Goal: Task Accomplishment & Management: Manage account settings

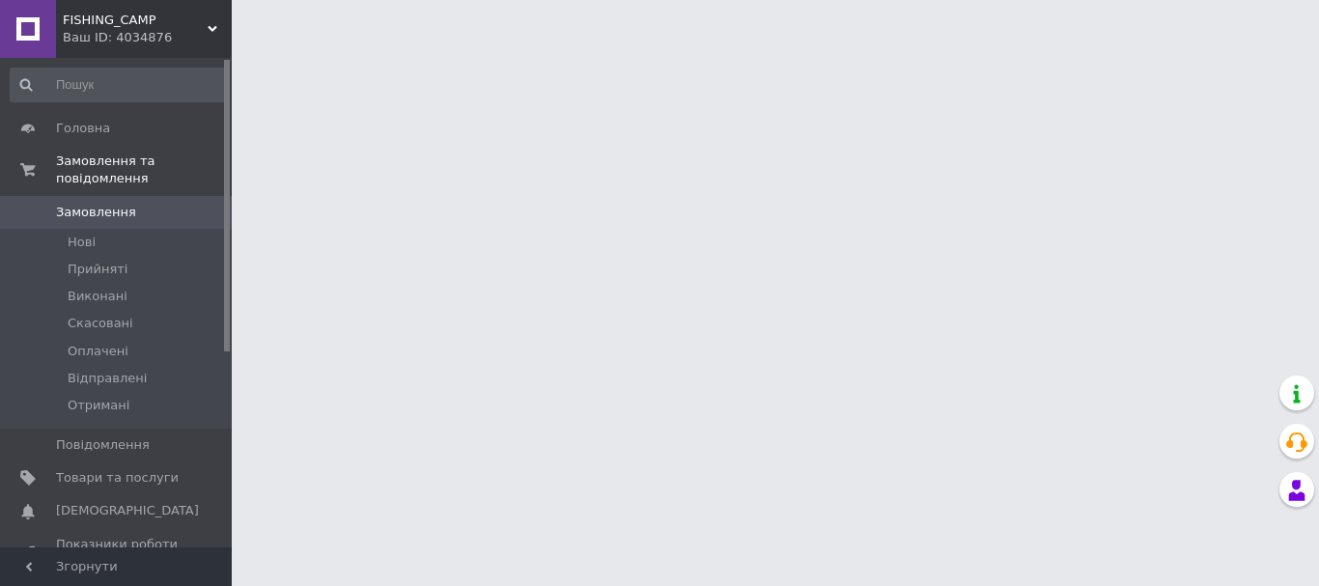
click at [149, 27] on span "FISHING_CAMP" at bounding box center [135, 20] width 145 height 17
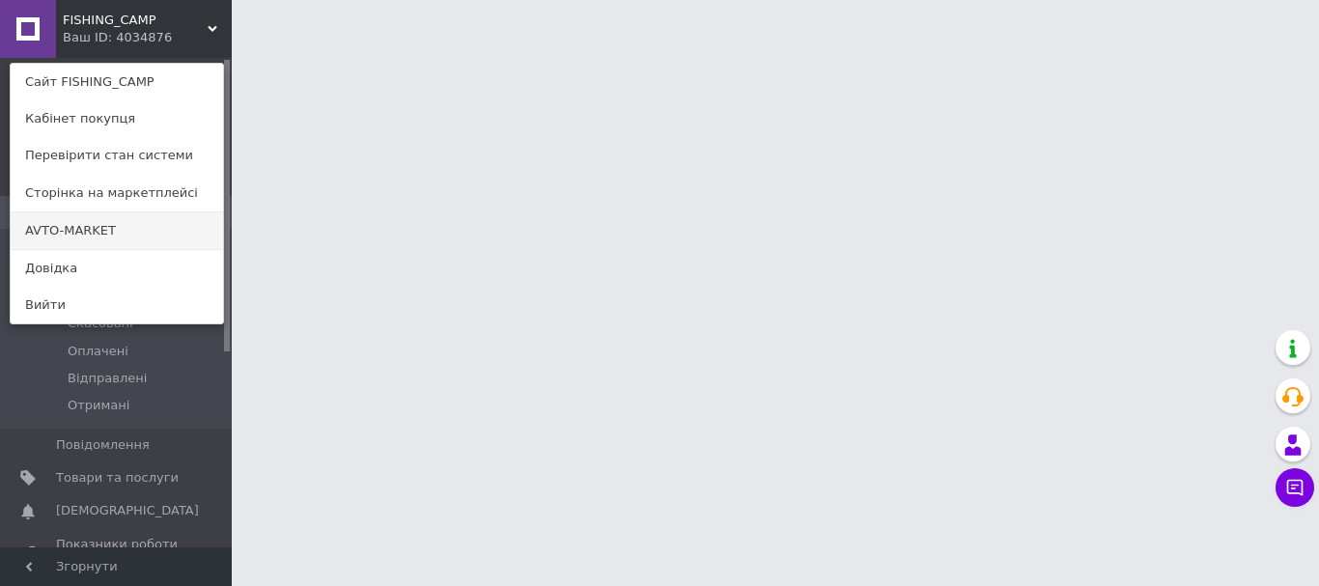
click at [92, 218] on link "AVTO-MARKET" at bounding box center [117, 230] width 212 height 37
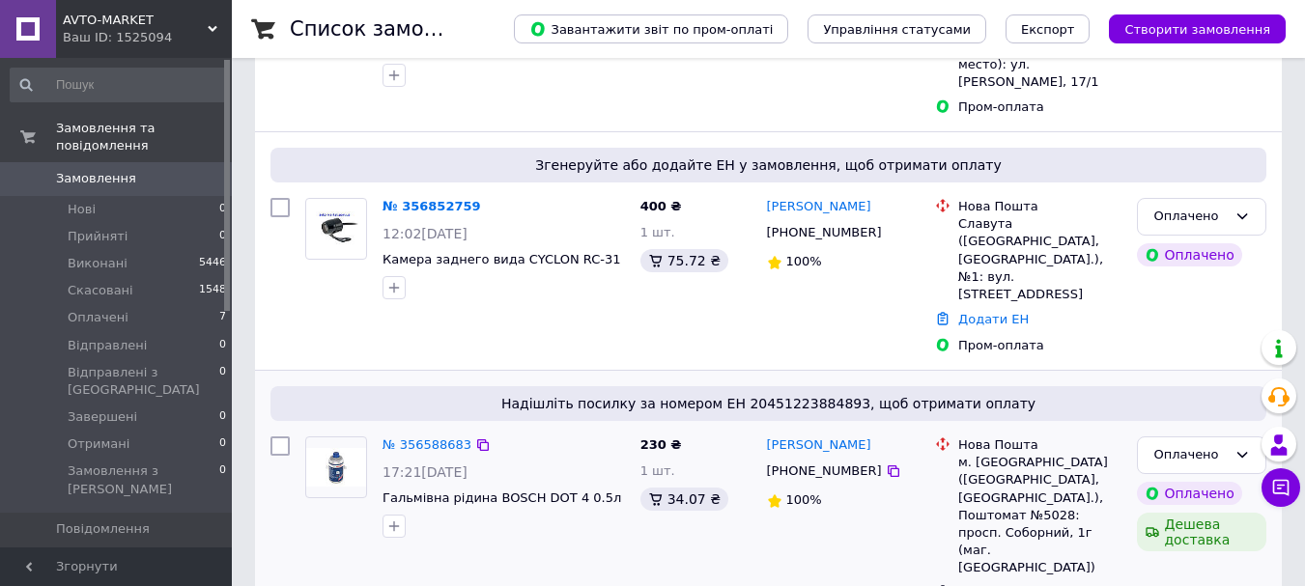
scroll to position [290, 0]
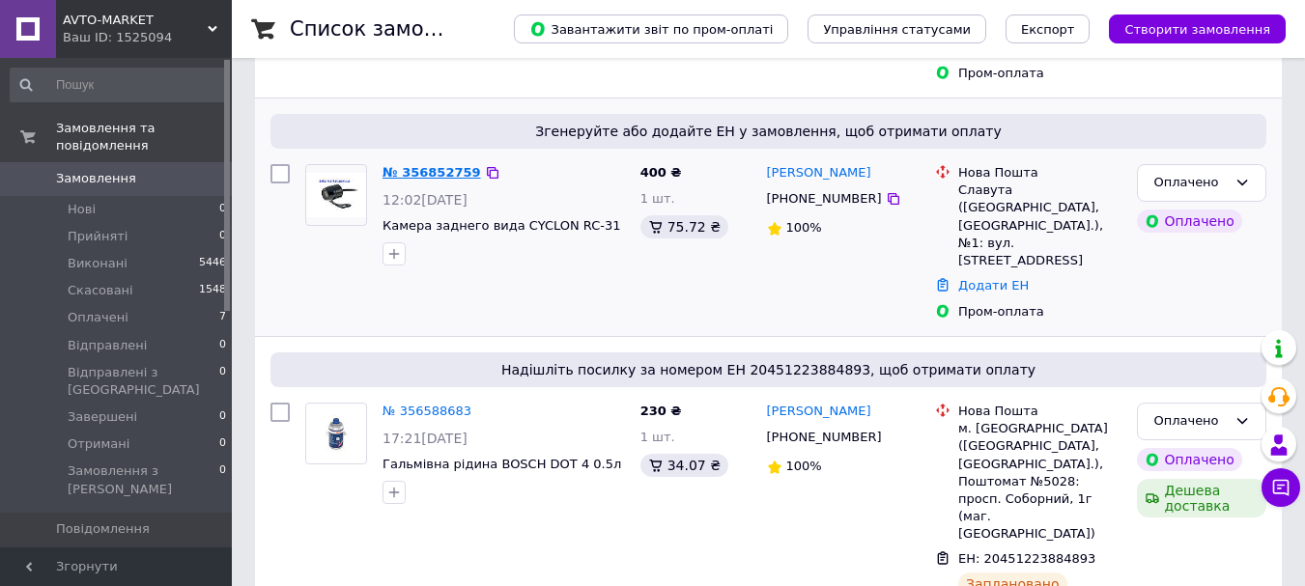
click at [417, 165] on link "№ 356852759" at bounding box center [431, 172] width 99 height 14
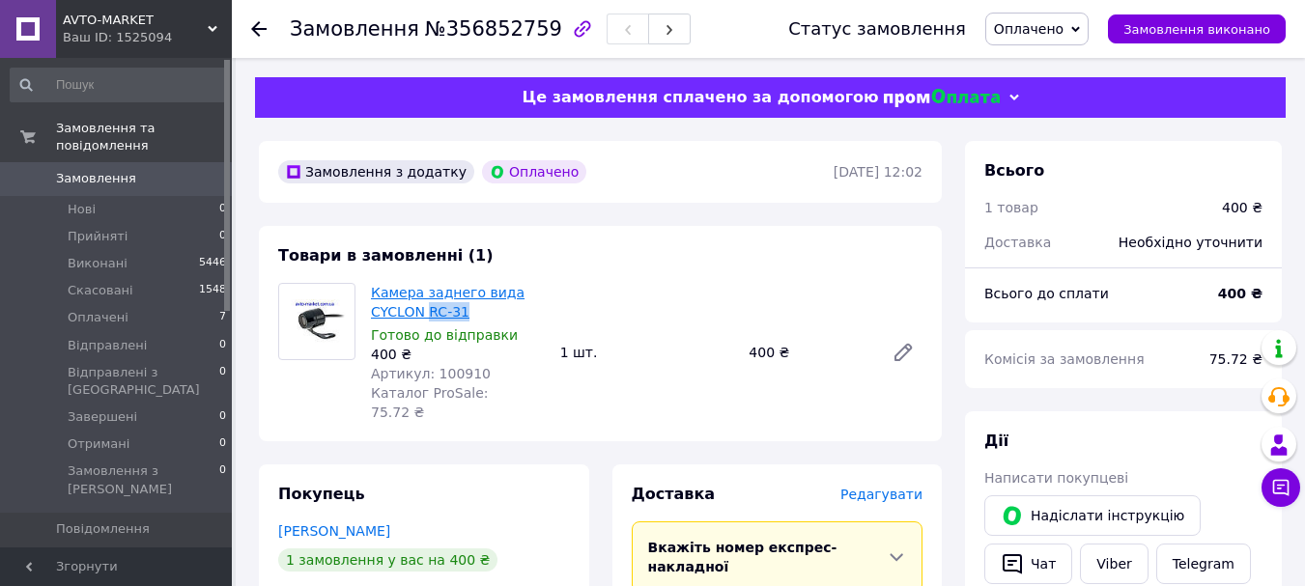
drag, startPoint x: 472, startPoint y: 309, endPoint x: 424, endPoint y: 316, distance: 48.8
click at [424, 316] on span "Камера заднего вида CYCLON RC-31" at bounding box center [458, 302] width 174 height 39
copy link "RC-31"
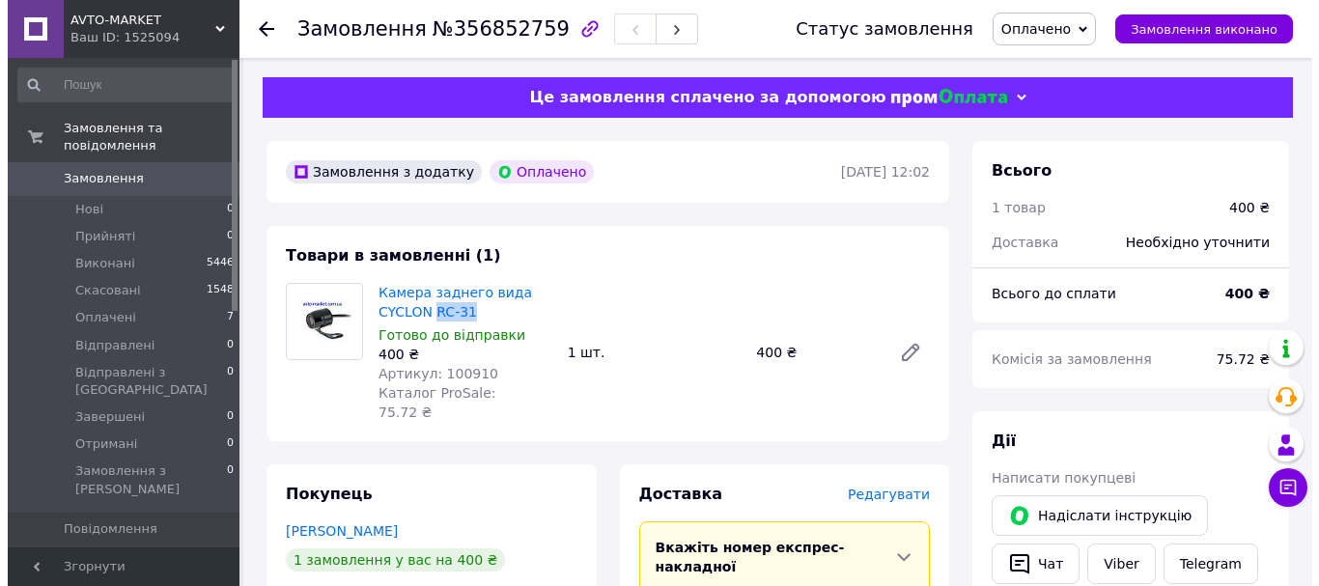
scroll to position [290, 0]
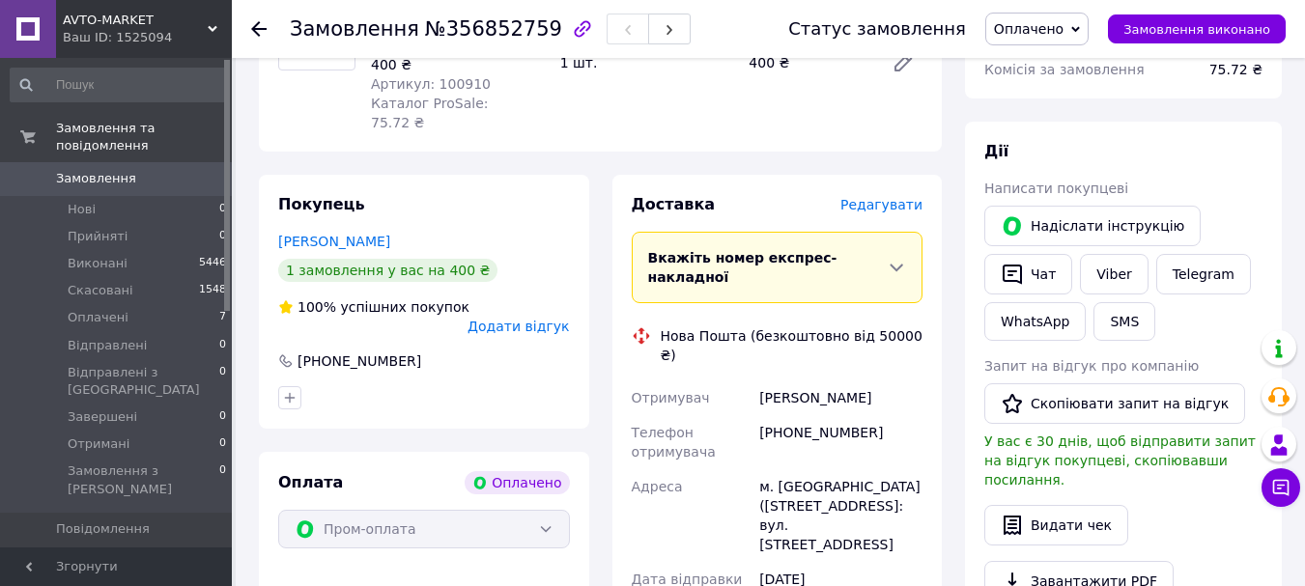
click at [887, 197] on span "Редагувати" at bounding box center [881, 204] width 82 height 15
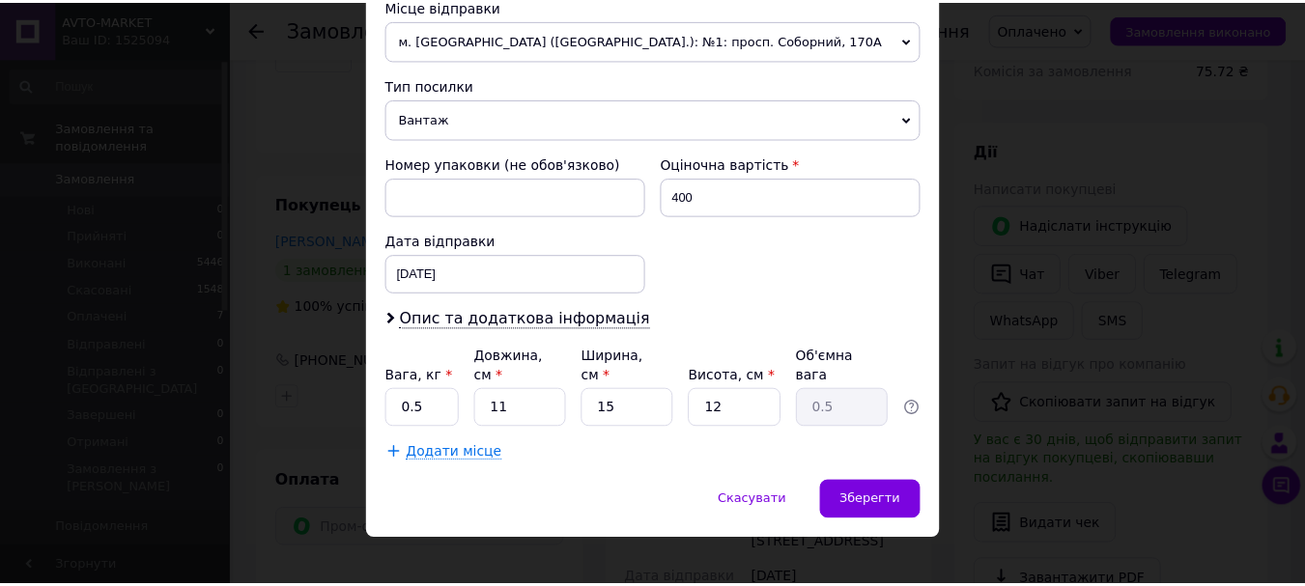
scroll to position [696, 0]
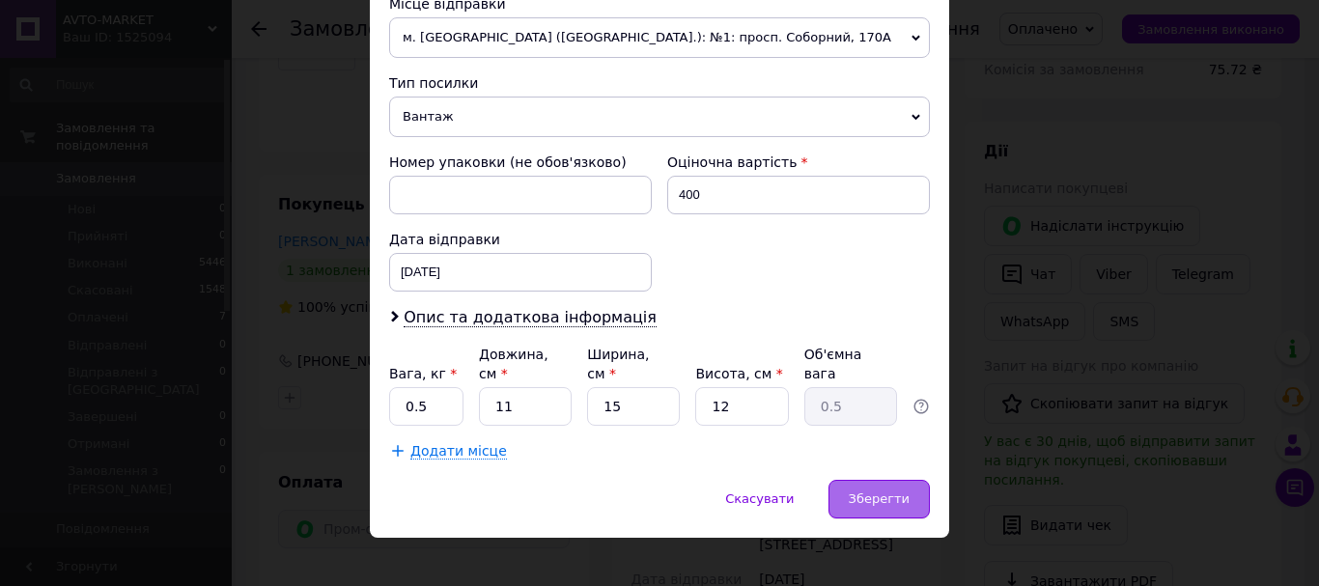
click at [879, 492] on span "Зберегти" at bounding box center [879, 499] width 61 height 14
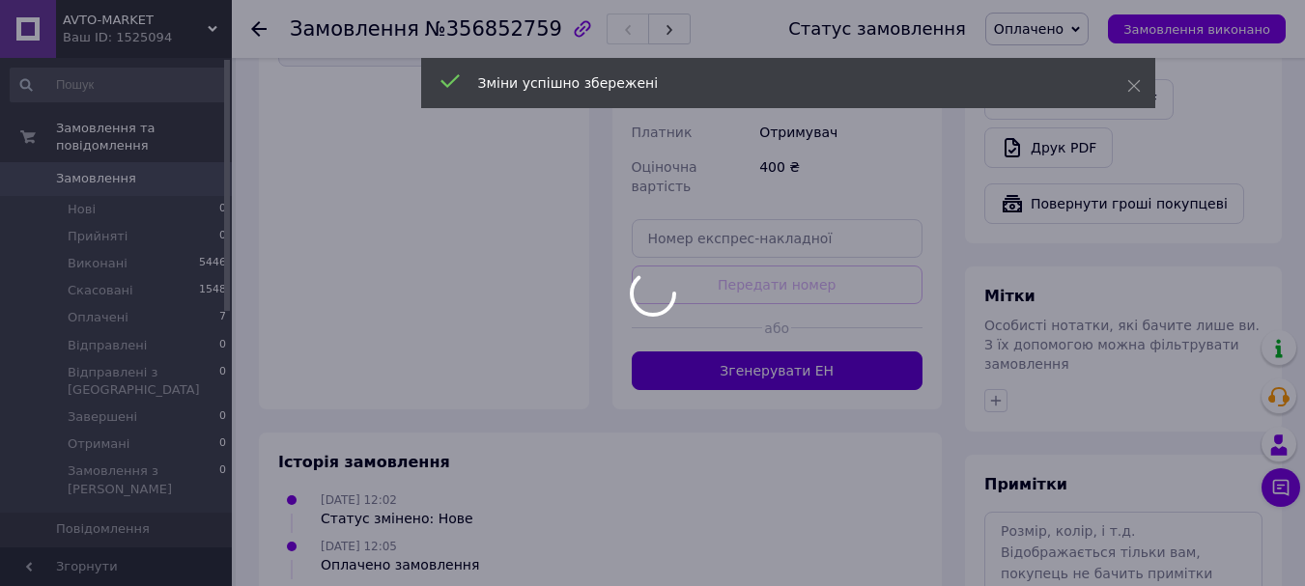
scroll to position [773, 0]
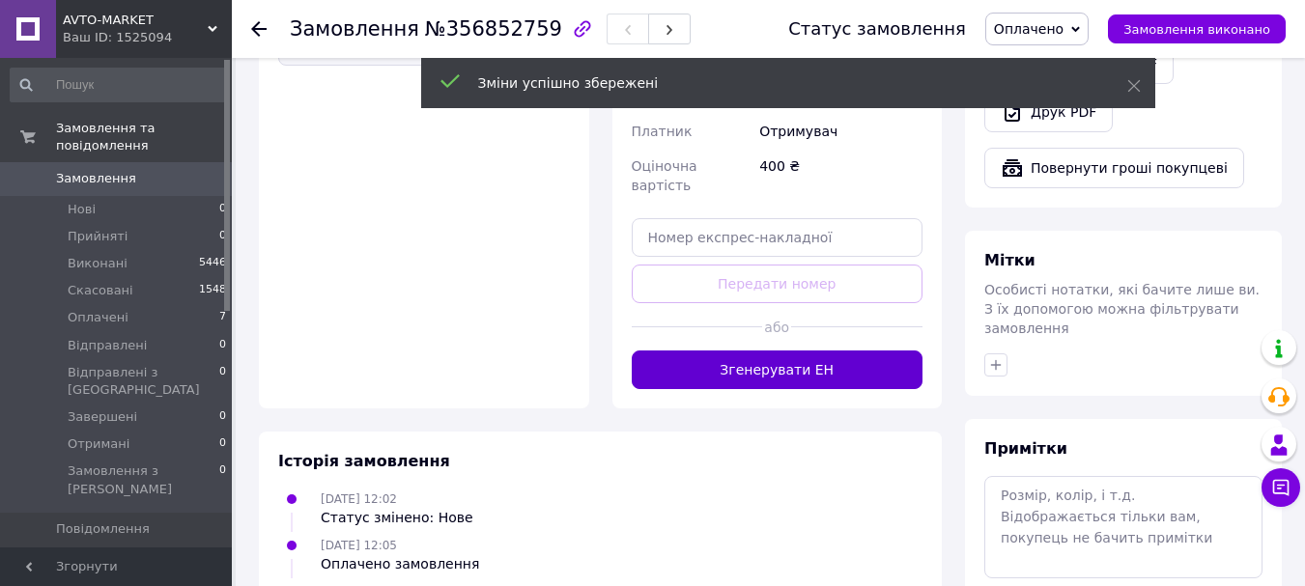
click at [796, 351] on button "Згенерувати ЕН" at bounding box center [778, 370] width 292 height 39
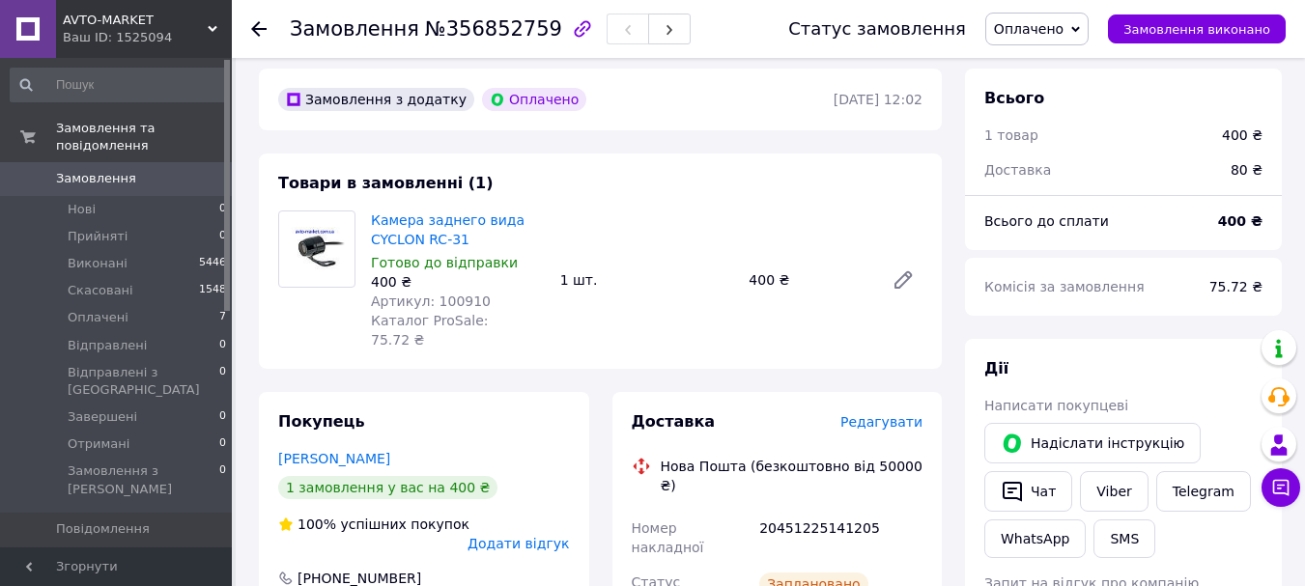
scroll to position [193, 0]
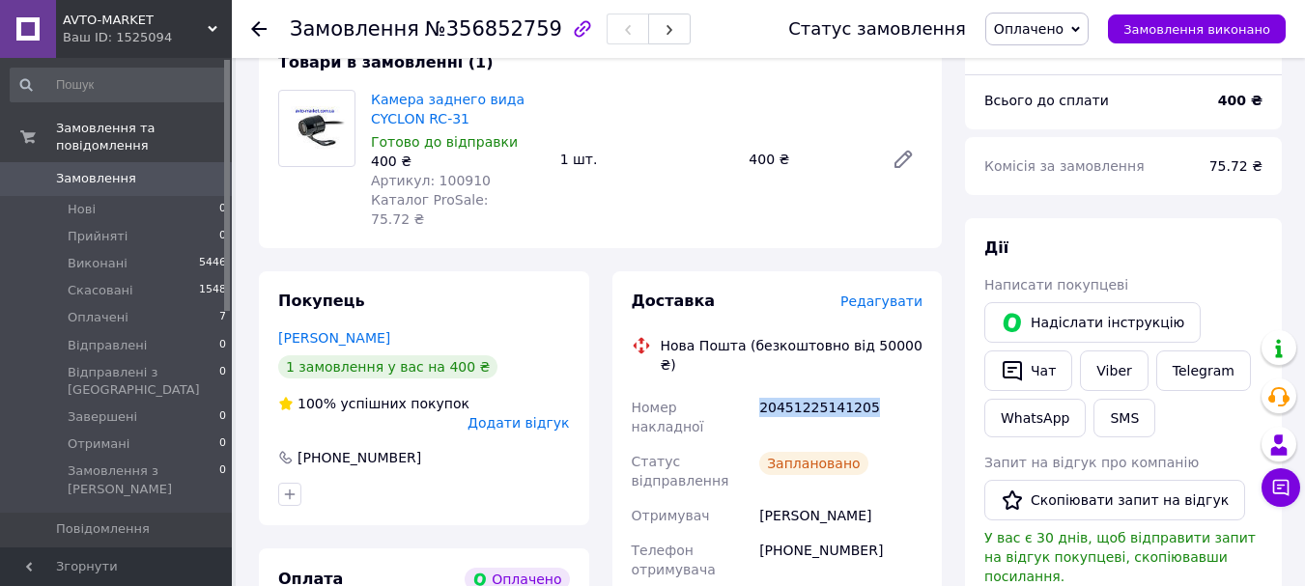
drag, startPoint x: 866, startPoint y: 368, endPoint x: 755, endPoint y: 374, distance: 111.2
click at [755, 390] on div "20451225141205" at bounding box center [840, 417] width 171 height 54
copy div "20451225141205"
click at [109, 309] on span "Оплачені" at bounding box center [98, 317] width 61 height 17
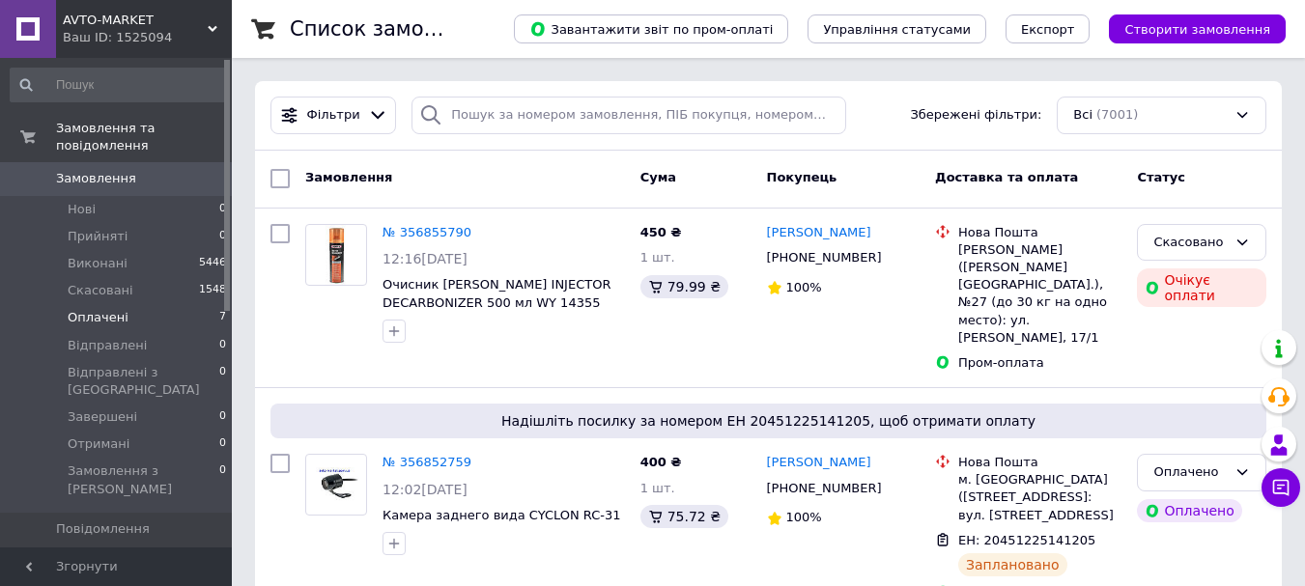
click at [97, 309] on span "Оплачені" at bounding box center [98, 317] width 61 height 17
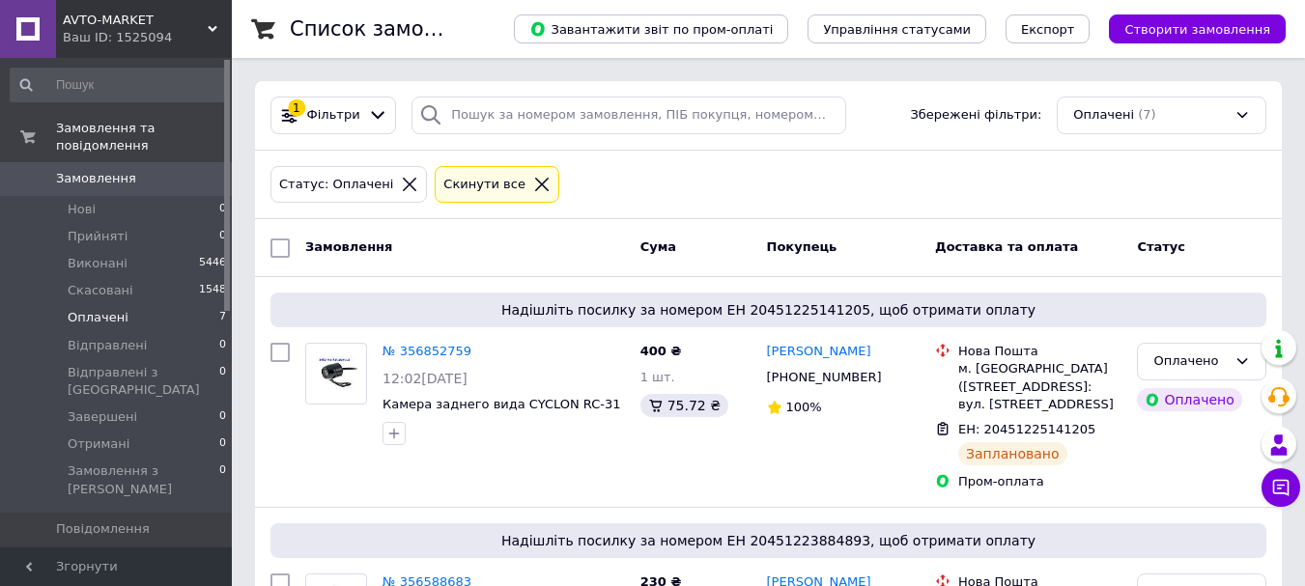
click at [152, 22] on span "AVTO-MARKET" at bounding box center [135, 20] width 145 height 17
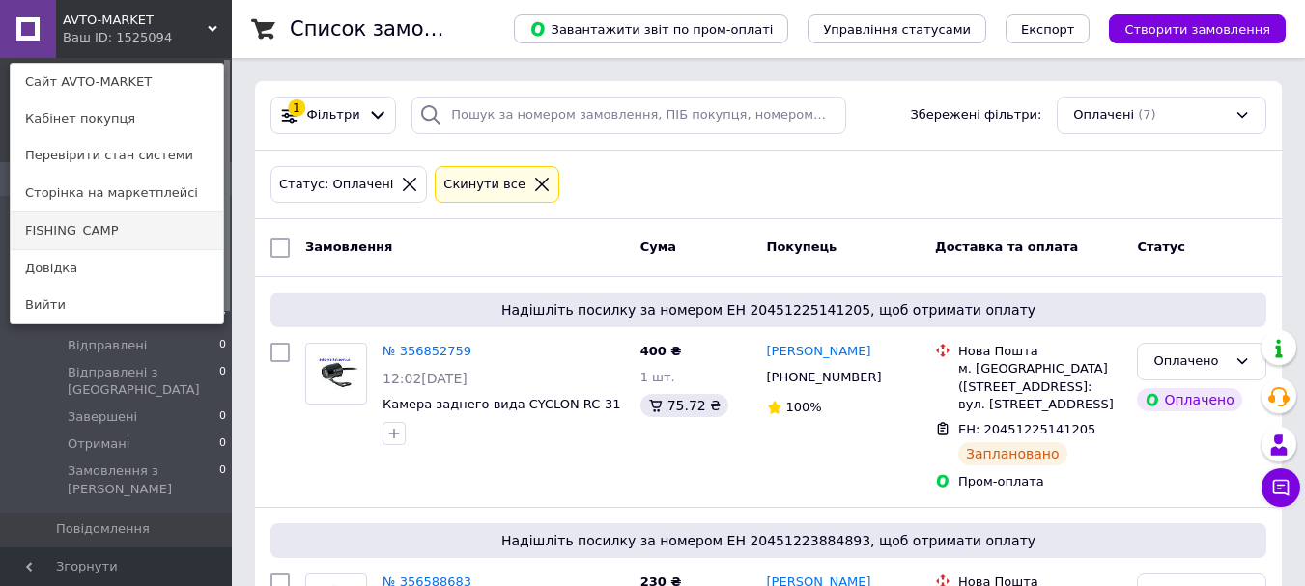
click at [88, 238] on link "FISHING_CAMP" at bounding box center [117, 230] width 212 height 37
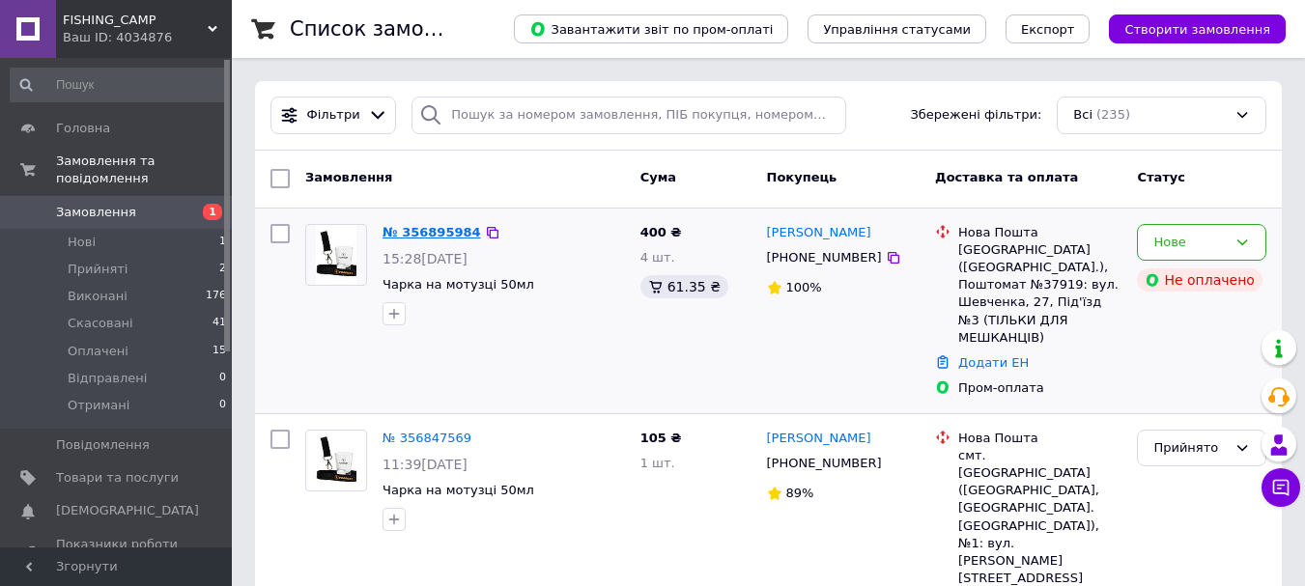
click at [417, 230] on link "№ 356895984" at bounding box center [431, 232] width 99 height 14
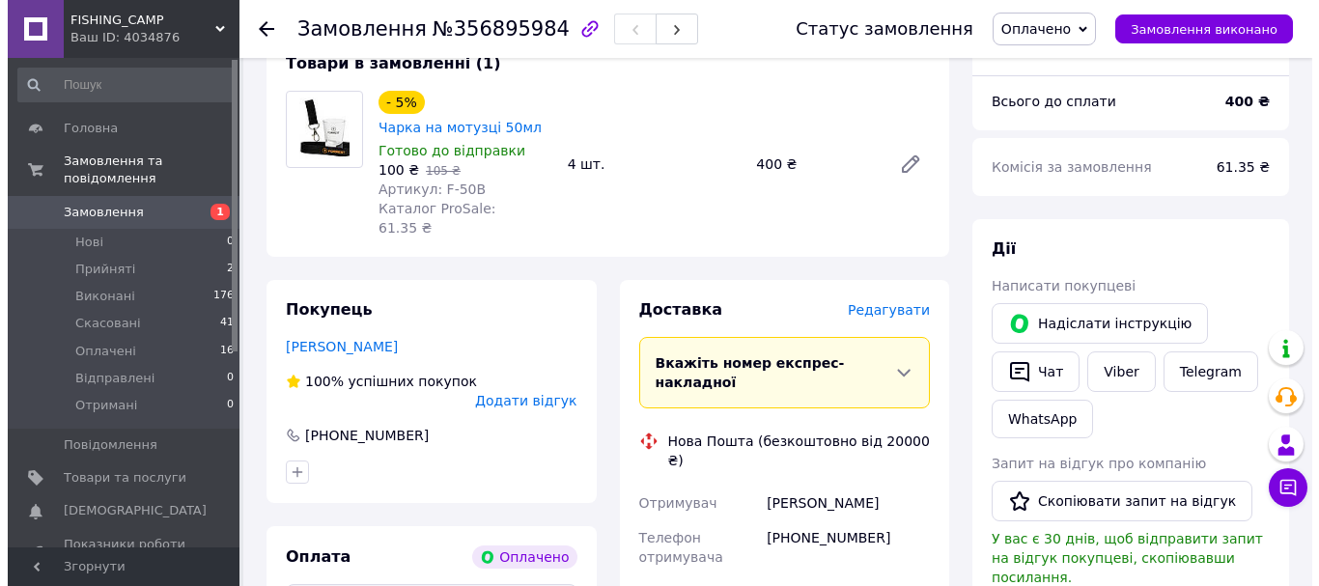
scroll to position [193, 0]
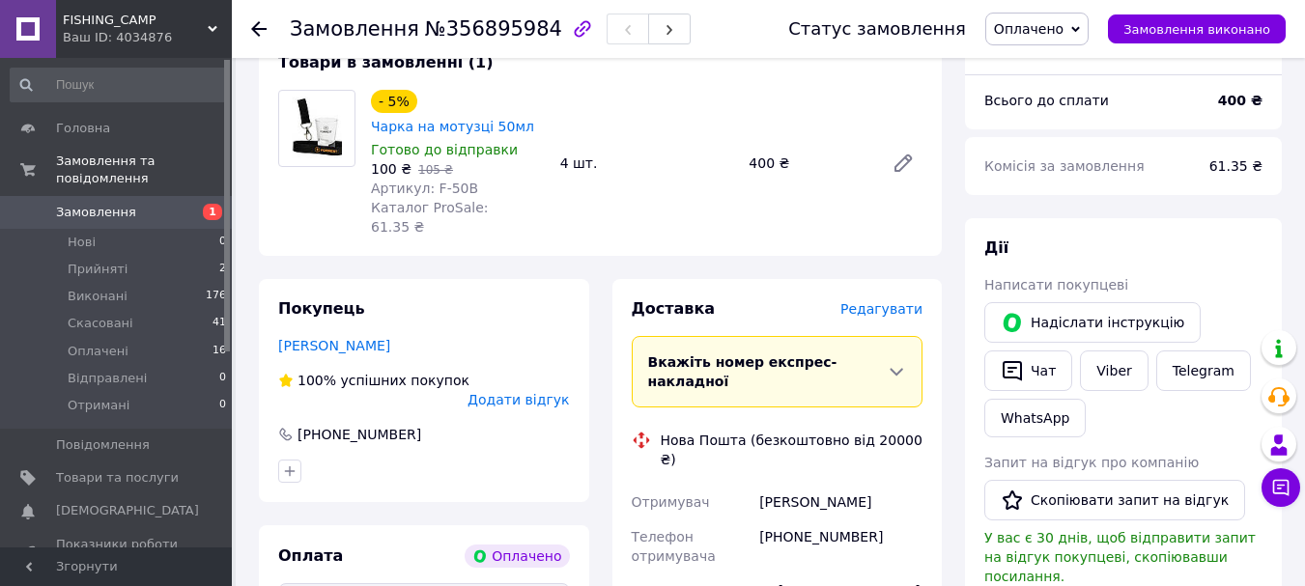
click at [877, 301] on span "Редагувати" at bounding box center [881, 308] width 82 height 15
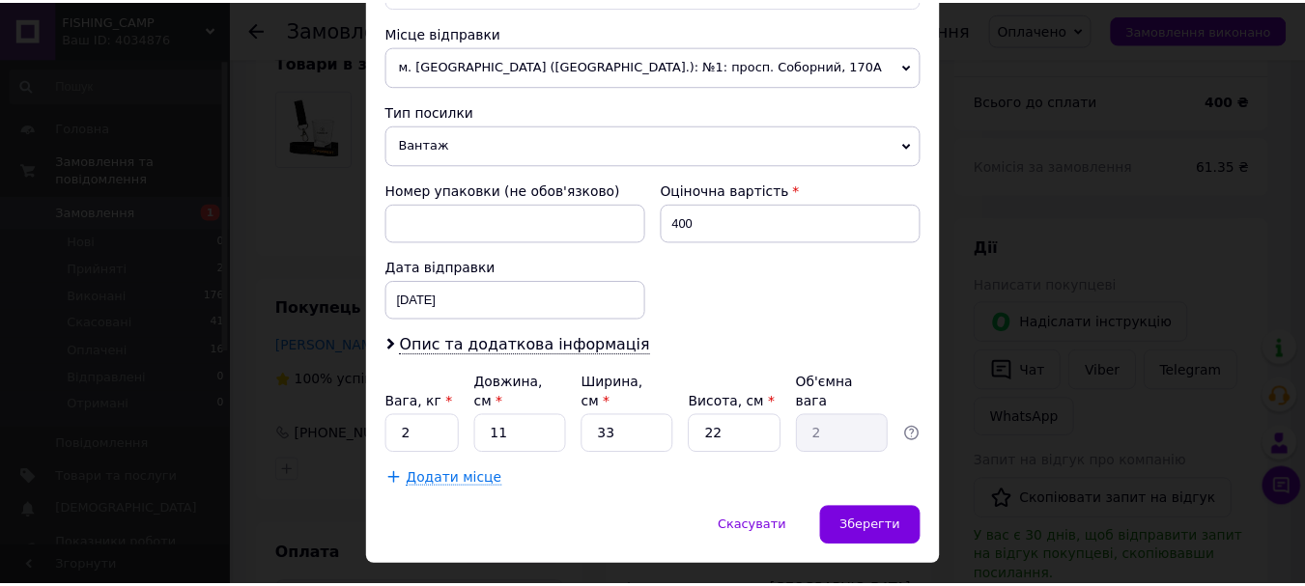
scroll to position [696, 0]
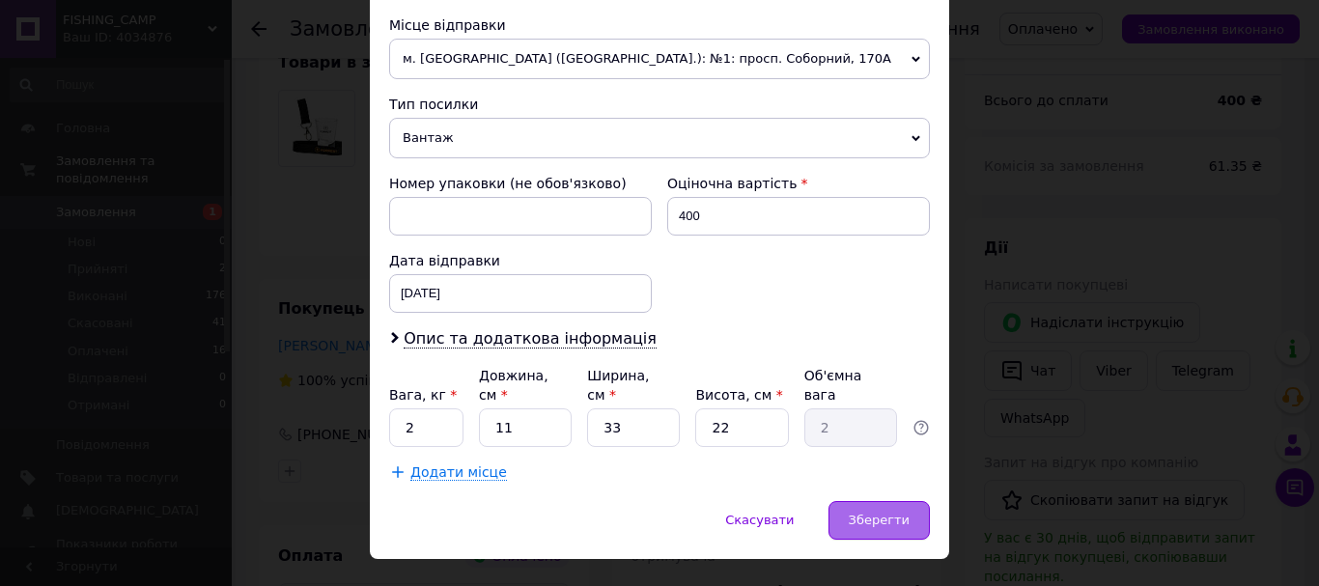
click at [899, 513] on span "Зберегти" at bounding box center [879, 520] width 61 height 14
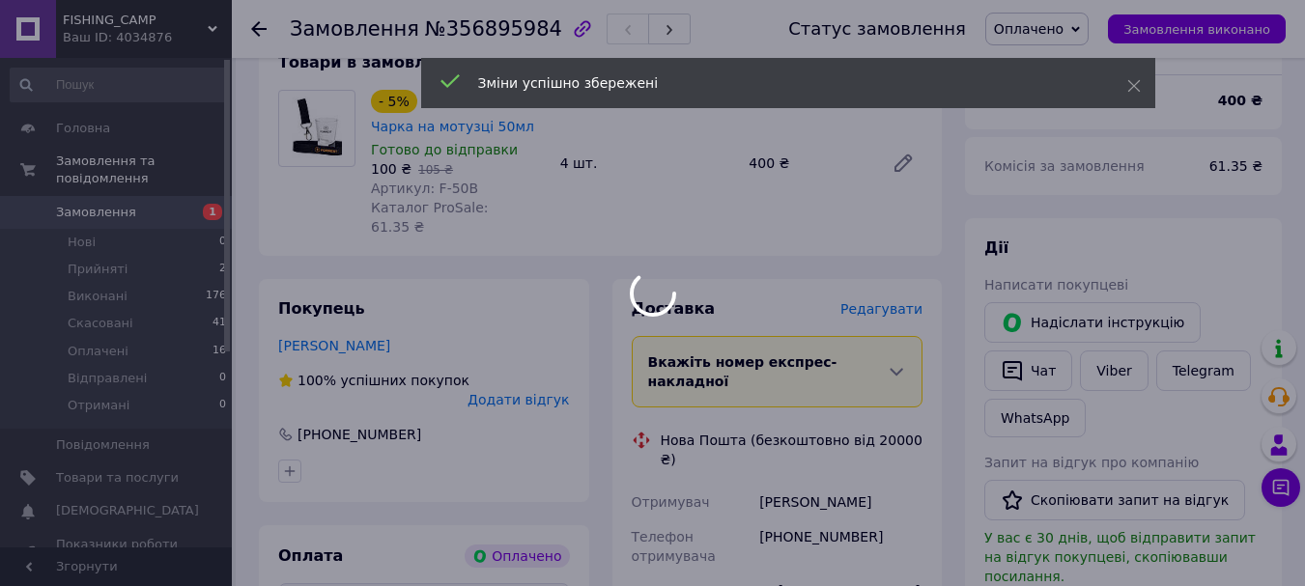
scroll to position [773, 0]
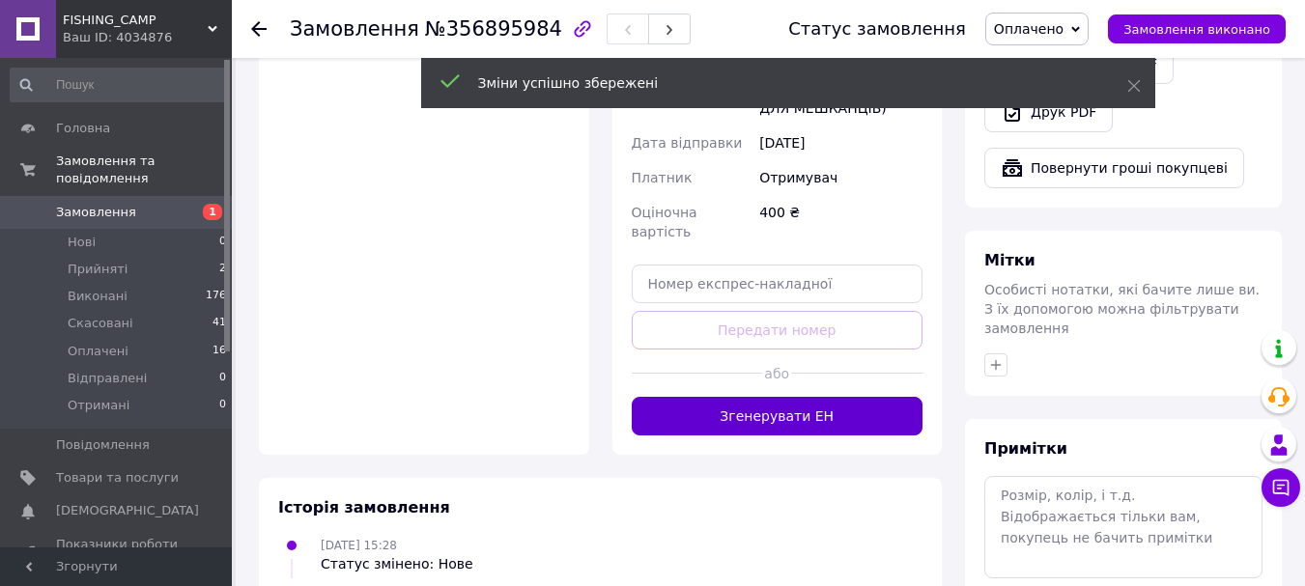
click at [794, 397] on button "Згенерувати ЕН" at bounding box center [778, 416] width 292 height 39
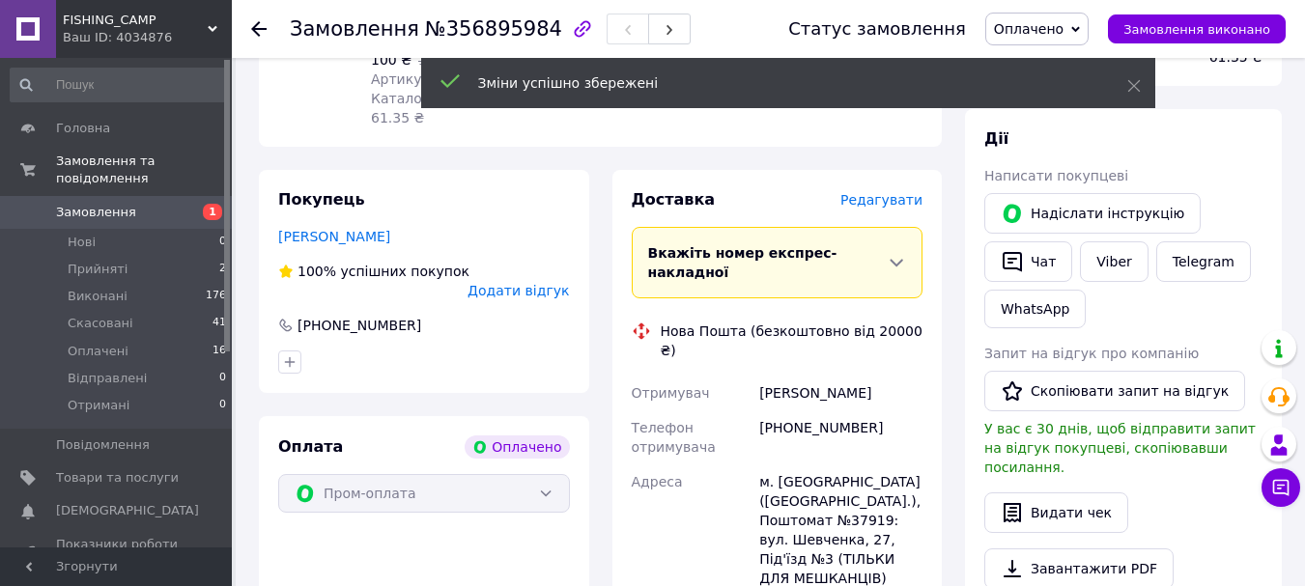
scroll to position [483, 0]
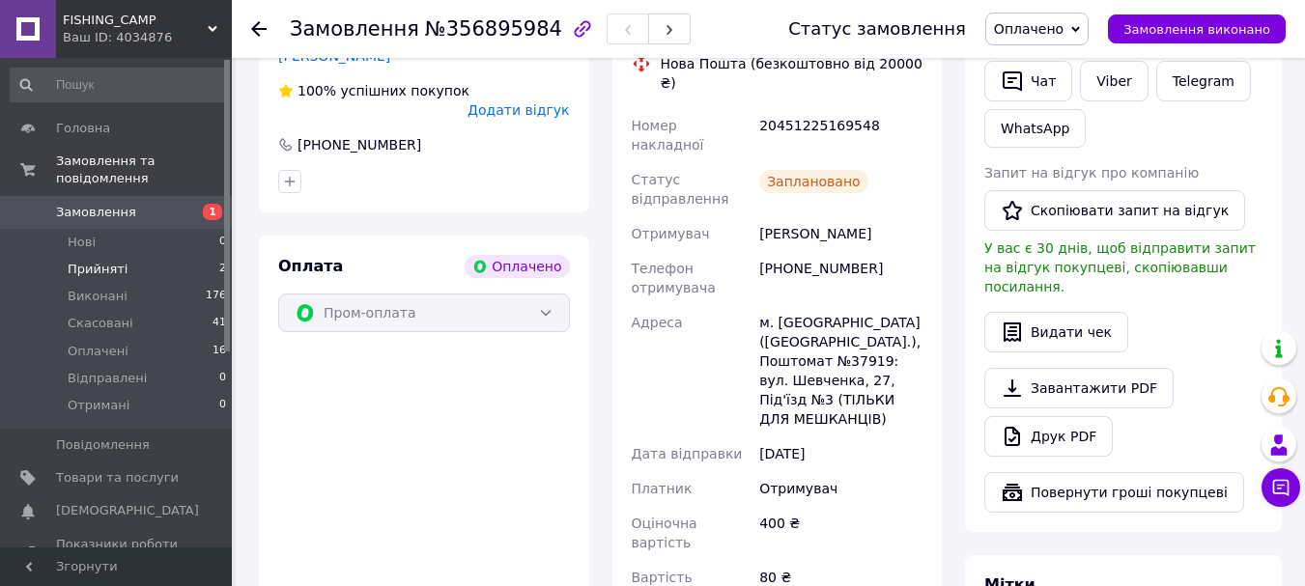
click at [85, 261] on span "Прийняті" at bounding box center [98, 269] width 60 height 17
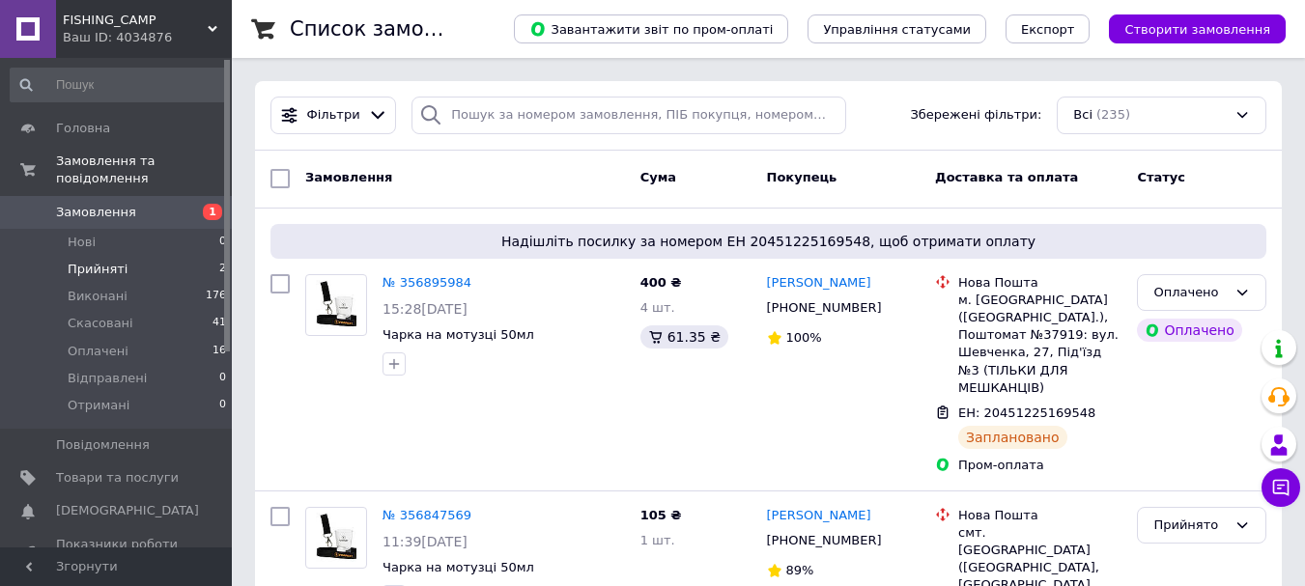
click at [92, 261] on span "Прийняті" at bounding box center [98, 269] width 60 height 17
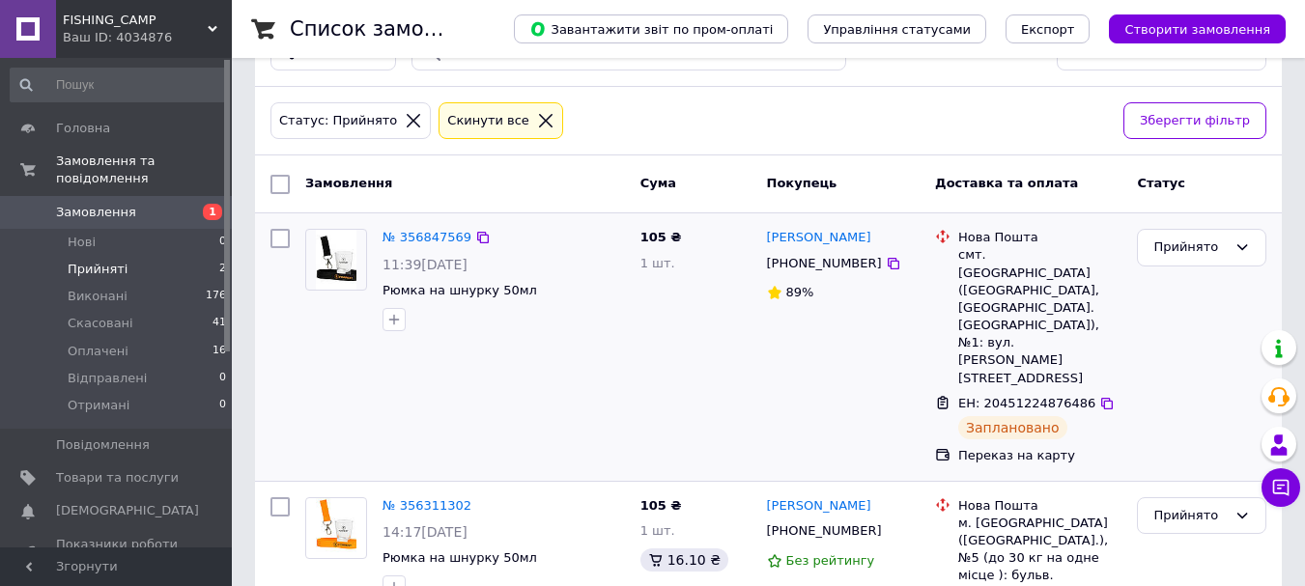
scroll to position [30, 0]
